Goal: Task Accomplishment & Management: Complete application form

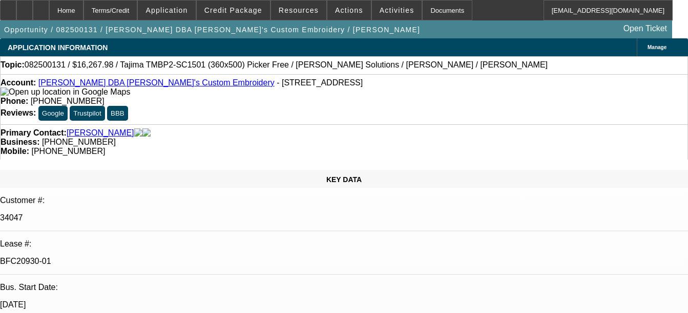
select select "0"
select select "2"
select select "0"
select select "2"
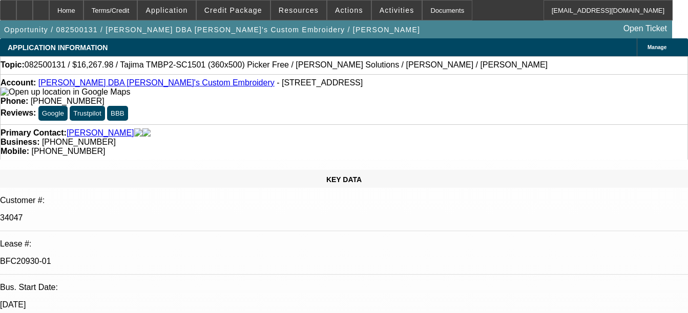
select select "0"
select select "2"
select select "0"
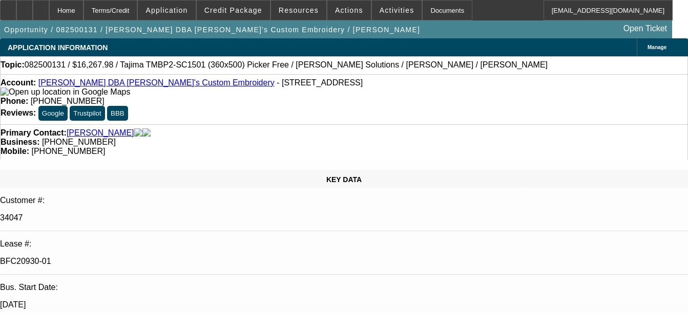
select select "2"
select select "0"
select select "1"
select select "2"
select select "6"
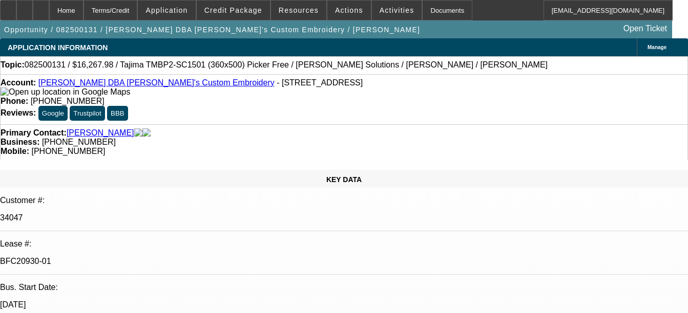
select select "1"
select select "2"
select select "6"
select select "1"
select select "2"
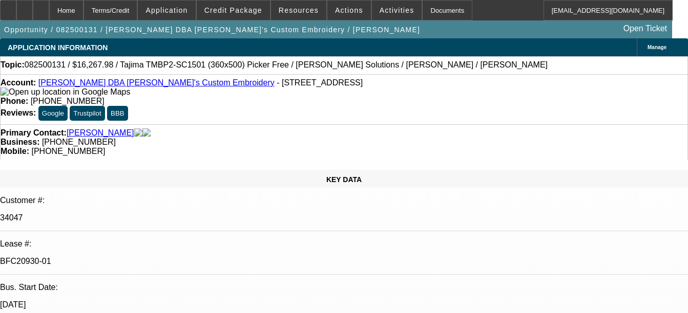
select select "6"
select select "1"
select select "2"
select select "6"
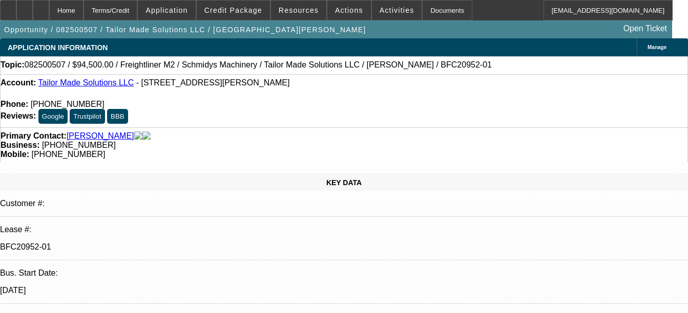
select select "0.1"
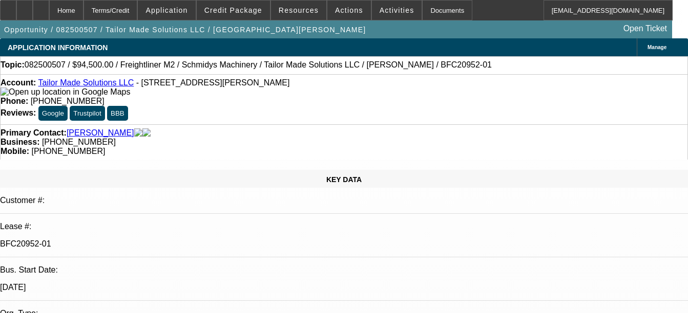
select select "0"
select select "0.1"
select select "0"
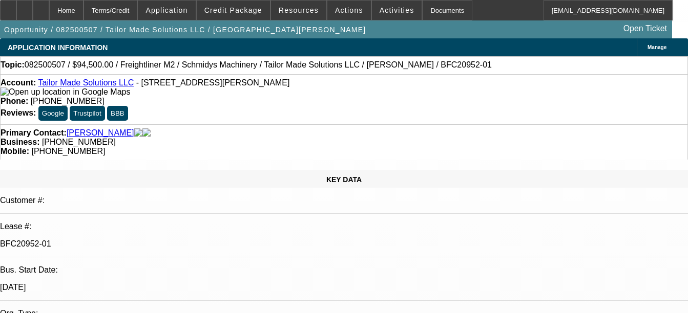
select select "0.1"
select select "0"
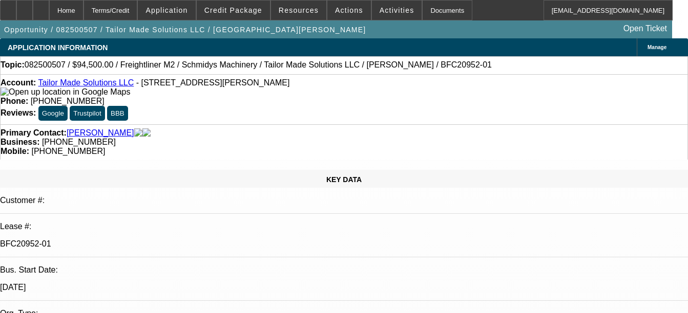
select select "0"
select select "1"
select select "2"
select select "6"
select select "1"
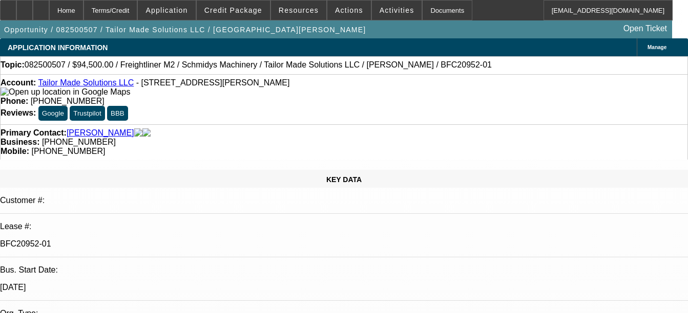
select select "2"
select select "6"
select select "1"
select select "2"
select select "6"
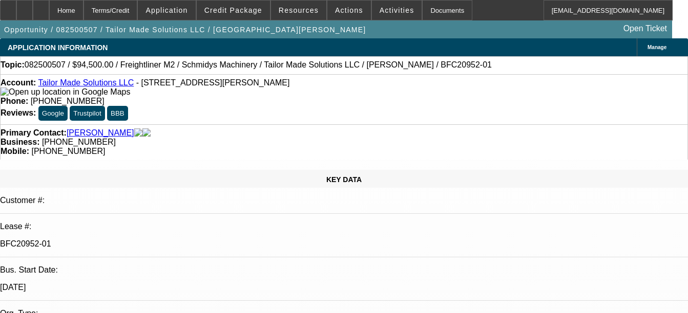
select select "1"
select select "6"
click at [94, 85] on link "Tailor Made Solutions LLC" at bounding box center [86, 82] width 96 height 9
click at [41, 7] on icon at bounding box center [41, 7] width 0 height 0
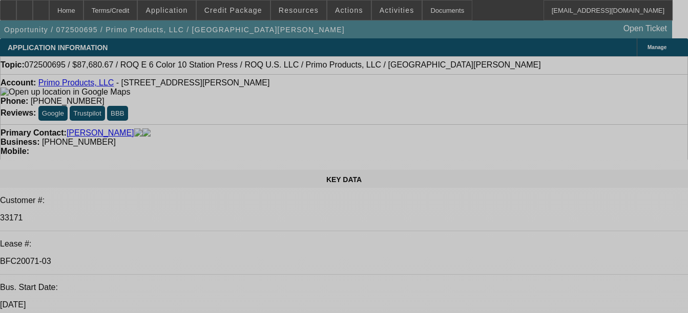
select select "0"
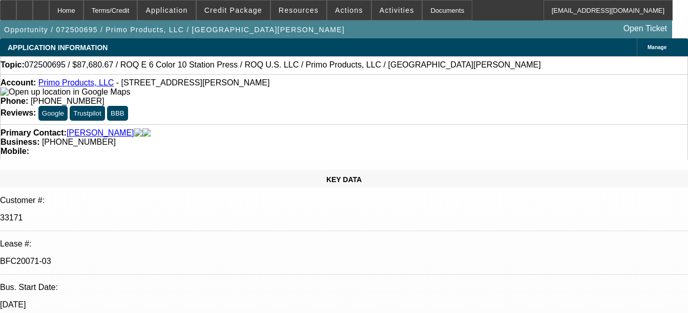
select select "2"
select select "0.1"
select select "0"
select select "2"
select select "0.1"
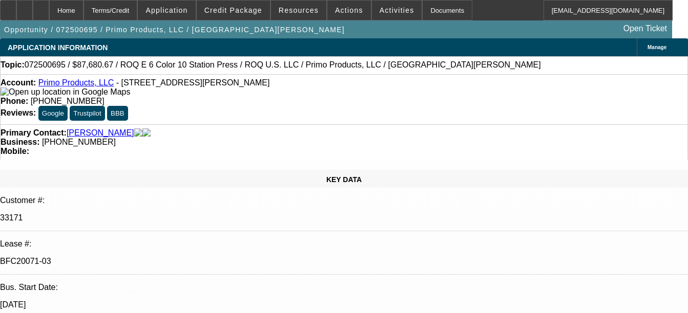
select select "0"
select select "2"
select select "0.1"
select select "0"
select select "2"
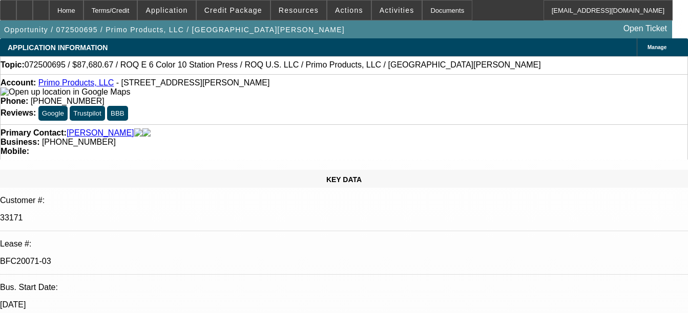
select select "0.1"
select select "1"
select select "2"
select select "4"
select select "1"
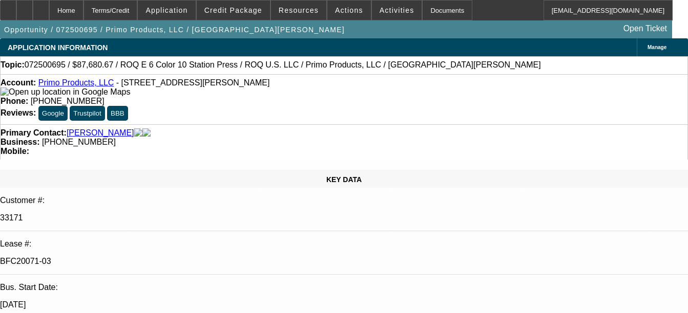
select select "2"
select select "4"
select select "1"
select select "2"
select select "4"
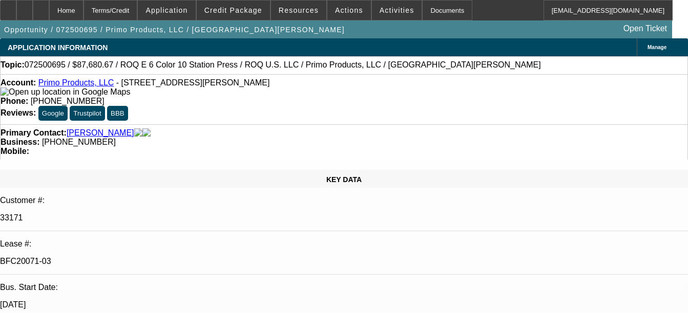
select select "1"
select select "2"
select select "4"
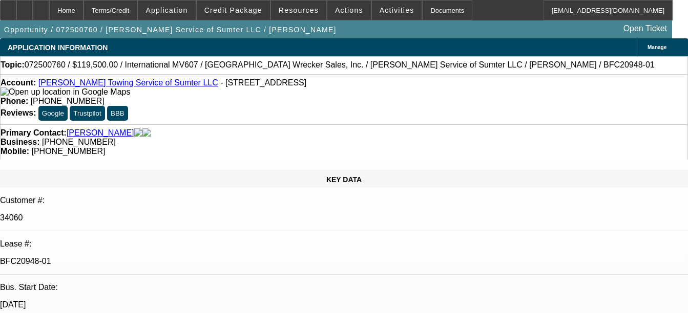
select select "0"
select select "2"
select select "0"
select select "6"
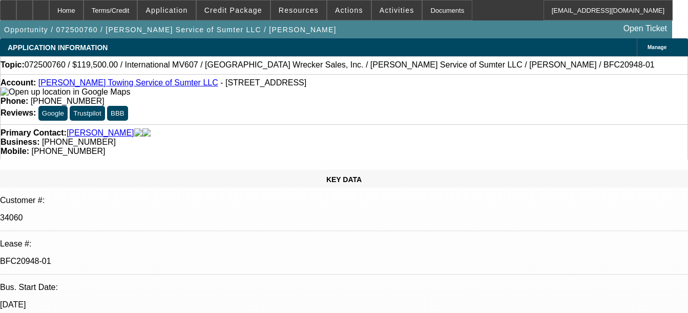
select select "0"
select select "2"
select select "0"
select select "6"
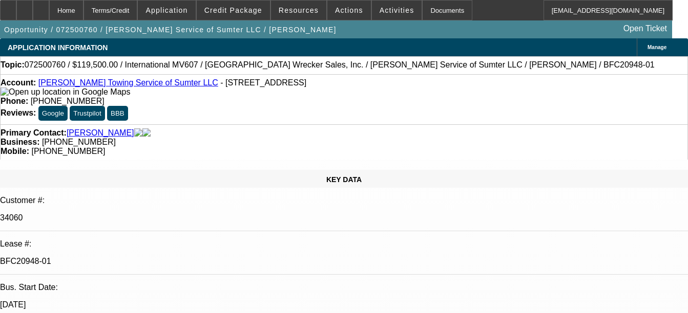
select select "0"
select select "2"
select select "0"
select select "6"
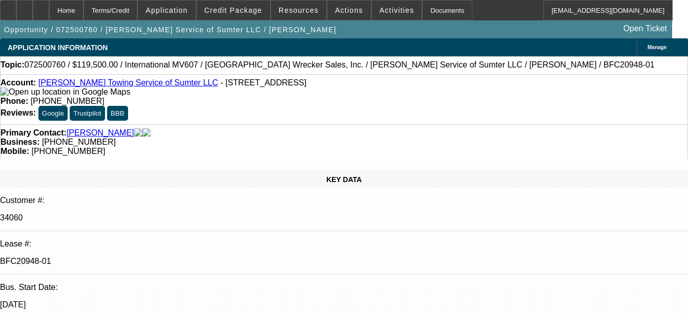
select select "0"
select select "2"
select select "0"
select select "6"
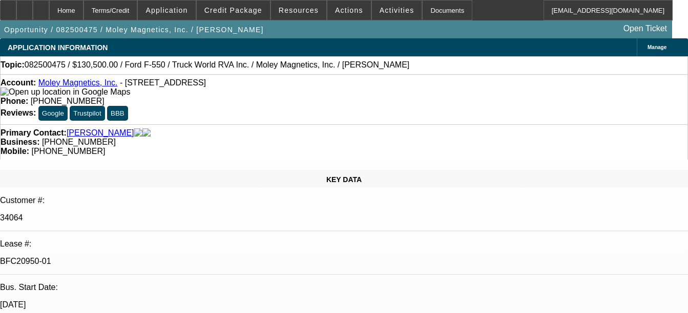
select select "0.1"
select select "0"
select select "0.1"
select select "0"
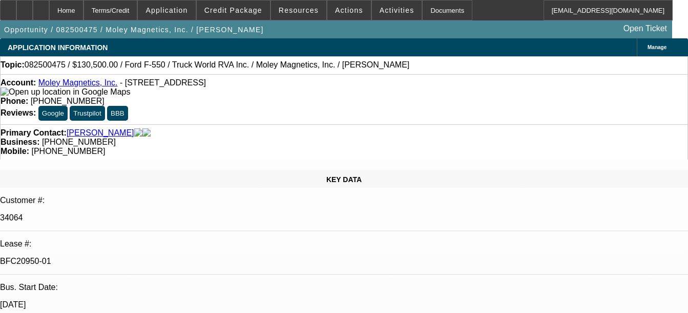
select select "0"
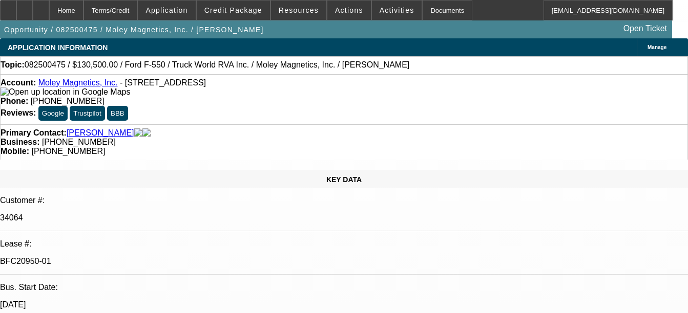
select select "0"
select select "1"
select select "6"
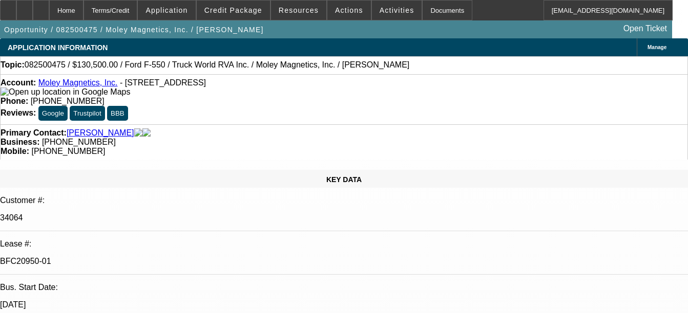
select select "1"
select select "6"
select select "1"
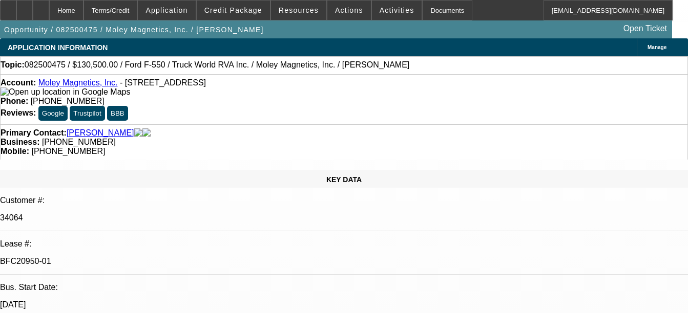
select select "6"
select select "1"
select select "6"
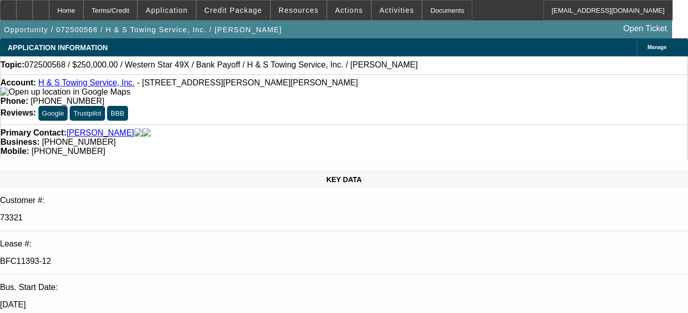
select select "0"
select select "2"
select select "0.1"
select select "0"
select select "2"
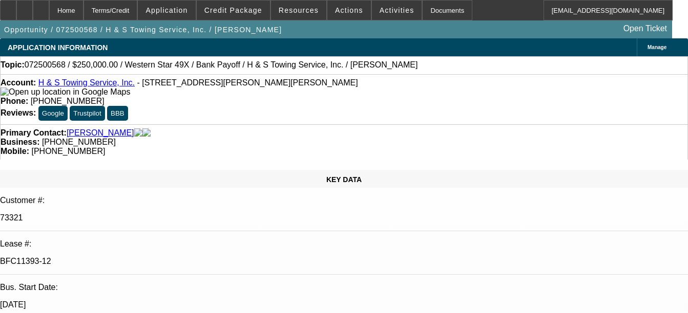
select select "0.1"
select select "0"
select select "2"
select select "0.1"
select select "0"
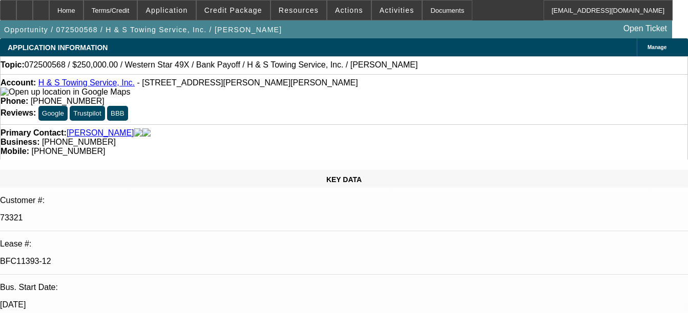
select select "2"
select select "0.1"
select select "1"
select select "2"
select select "4"
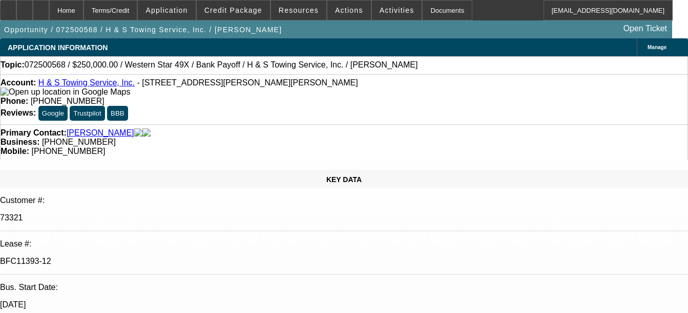
select select "1"
select select "2"
select select "4"
select select "1"
select select "2"
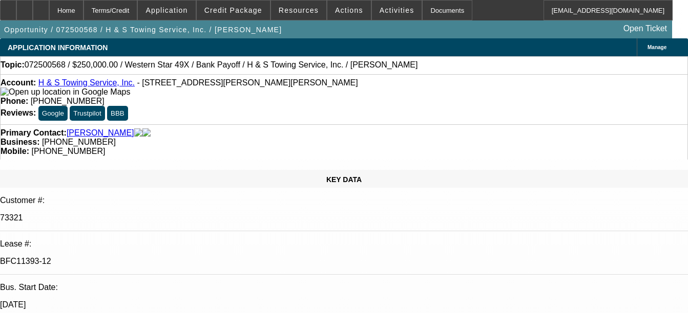
select select "4"
select select "1"
select select "2"
select select "4"
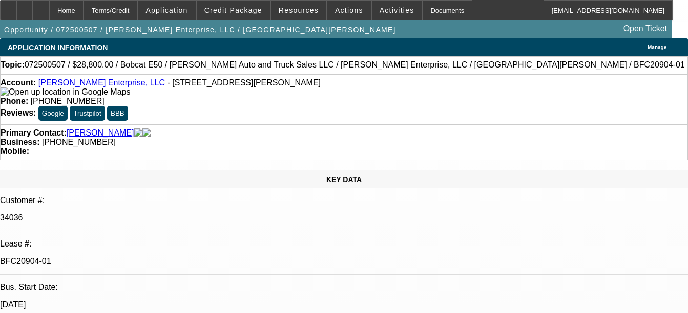
select select "0"
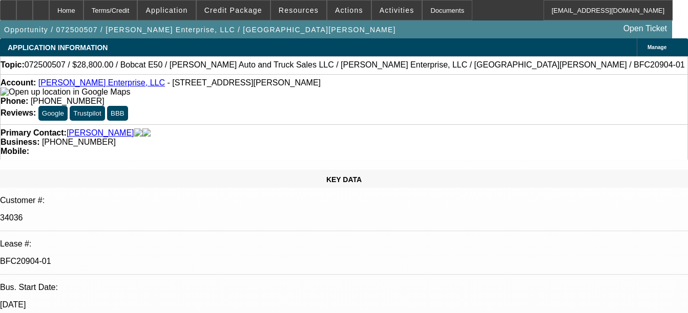
select select "0"
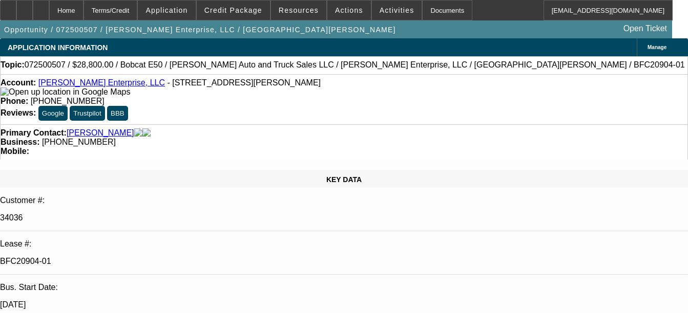
select select "0"
select select "1"
select select "3"
select select "6"
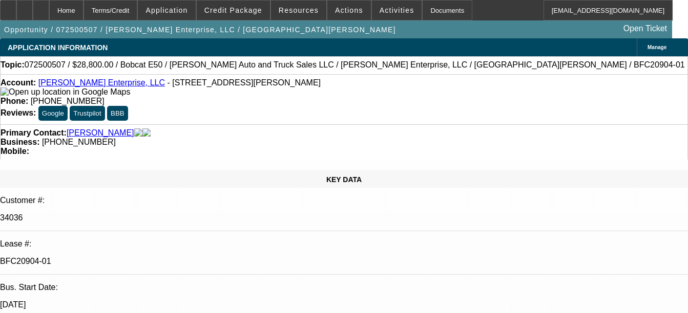
select select "1"
select select "3"
select select "6"
select select "1"
select select "3"
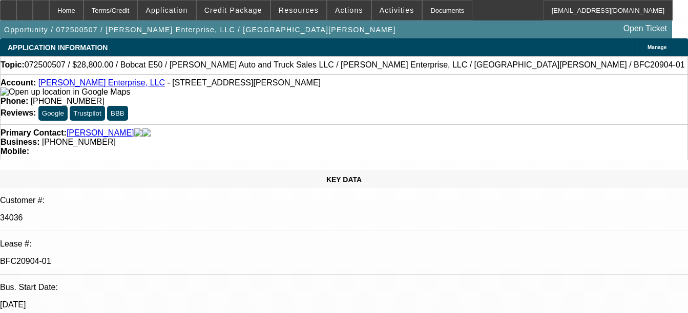
select select "6"
select select "1"
select select "3"
select select "6"
click at [434, 14] on div "Documents" at bounding box center [447, 10] width 50 height 20
